Goal: Information Seeking & Learning: Learn about a topic

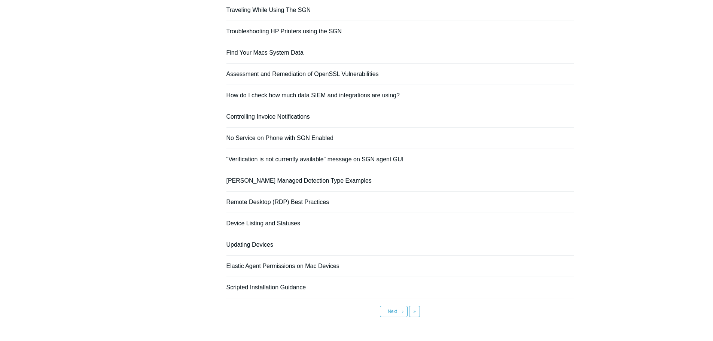
scroll to position [467, 0]
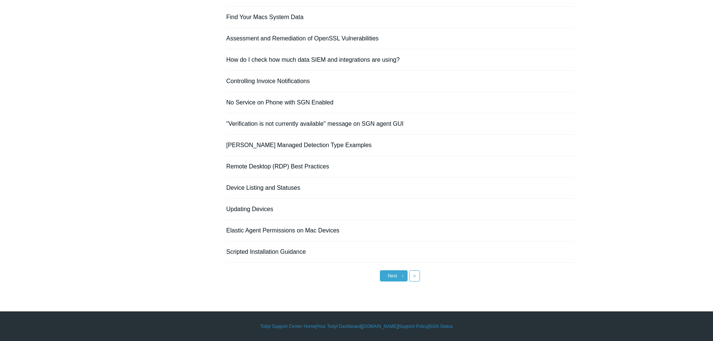
click at [402, 275] on span "›" at bounding box center [402, 275] width 1 height 5
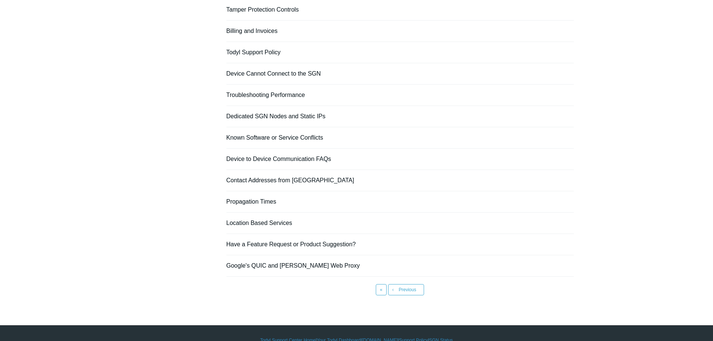
scroll to position [112, 0]
click at [400, 287] on span "Previous" at bounding box center [408, 289] width 18 height 5
click at [383, 295] on link "« First" at bounding box center [381, 289] width 11 height 11
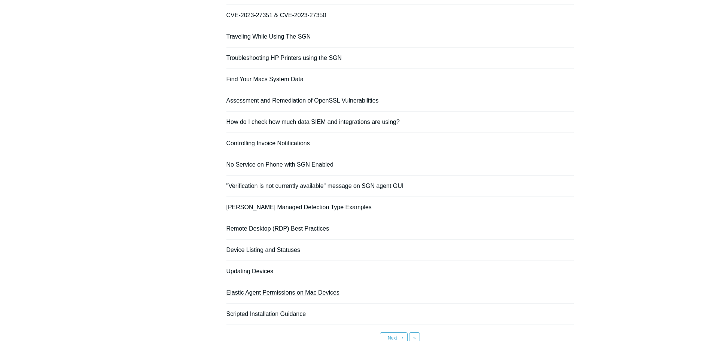
scroll to position [467, 0]
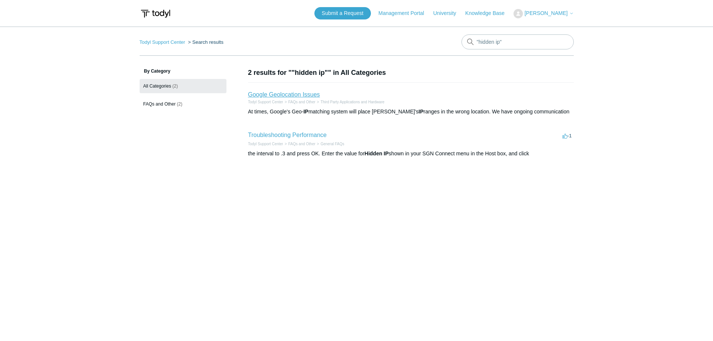
click at [298, 94] on link "Google Geolocation Issues" at bounding box center [284, 94] width 72 height 6
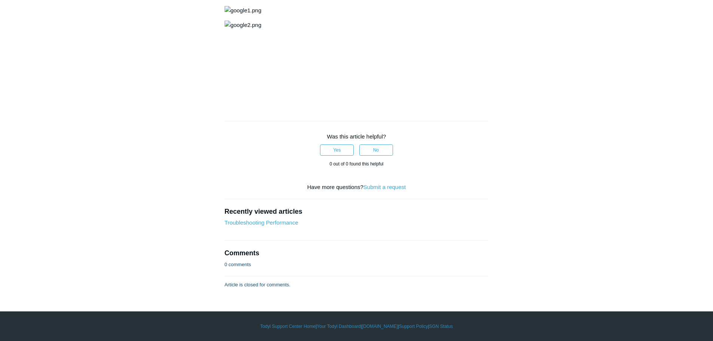
scroll to position [885, 0]
